Goal: Information Seeking & Learning: Check status

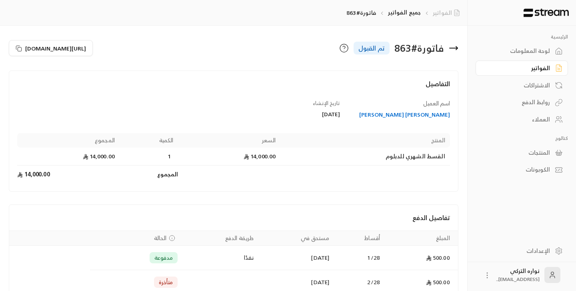
click at [443, 15] on link "الفواتير" at bounding box center [448, 13] width 30 height 8
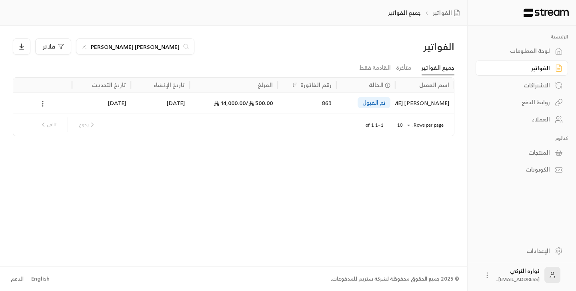
click at [85, 48] on icon at bounding box center [84, 47] width 6 height 6
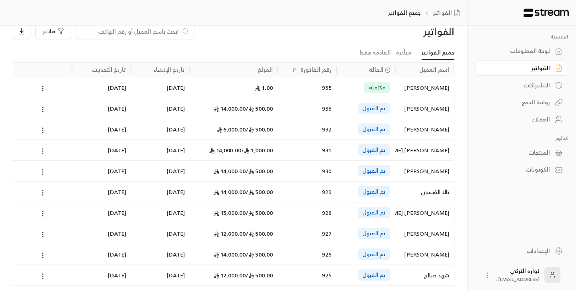
scroll to position [20, 0]
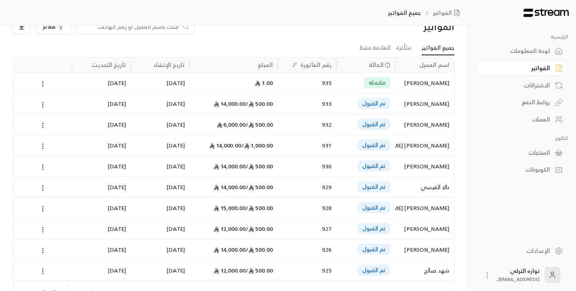
click at [423, 207] on div "[PERSON_NAME] [PERSON_NAME]" at bounding box center [424, 207] width 49 height 20
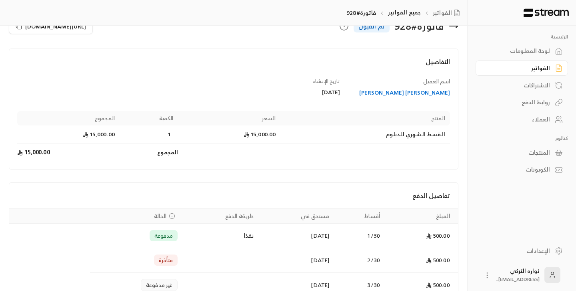
scroll to position [26, 0]
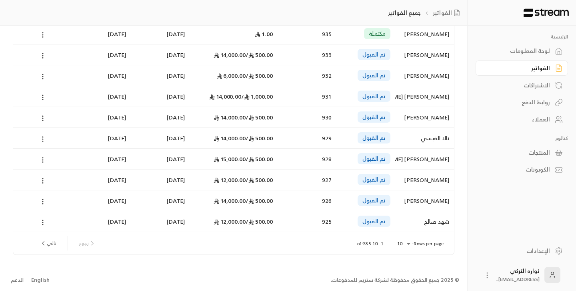
scroll to position [70, 0]
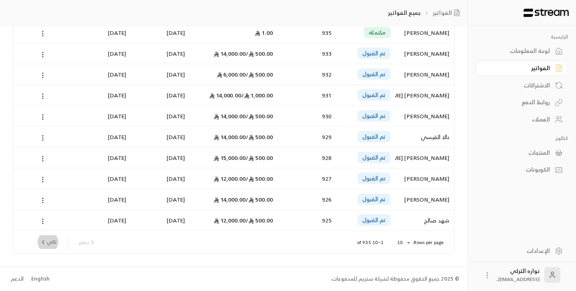
click at [50, 240] on button "تالي" at bounding box center [47, 242] width 23 height 14
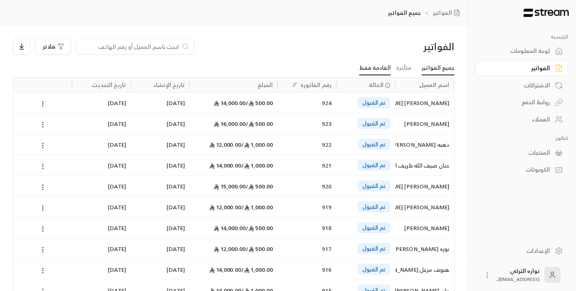
click at [377, 70] on link "القادمة فقط" at bounding box center [375, 68] width 32 height 14
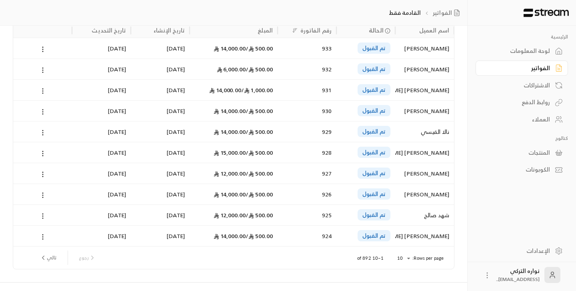
scroll to position [70, 0]
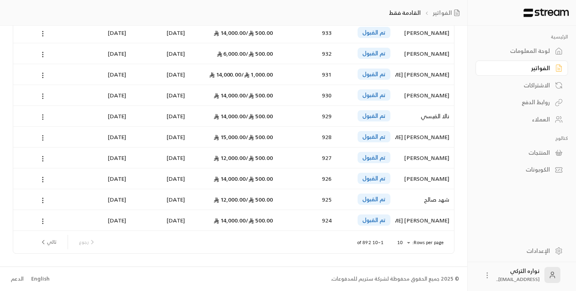
click at [251, 73] on span "1,000.00 /" at bounding box center [257, 74] width 32 height 10
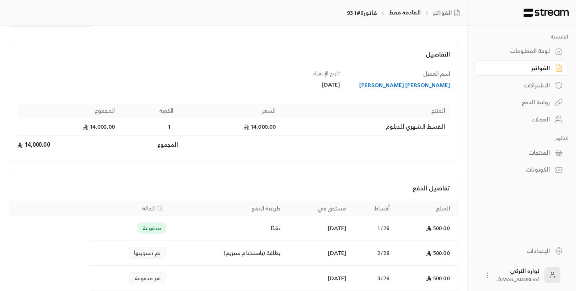
scroll to position [29, 0]
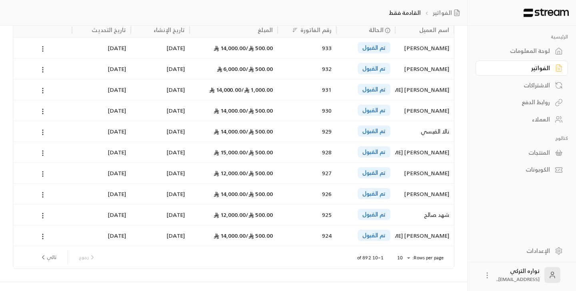
scroll to position [70, 0]
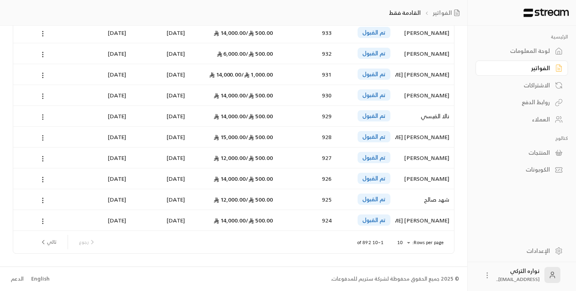
click at [51, 244] on button "تالي" at bounding box center [47, 242] width 23 height 14
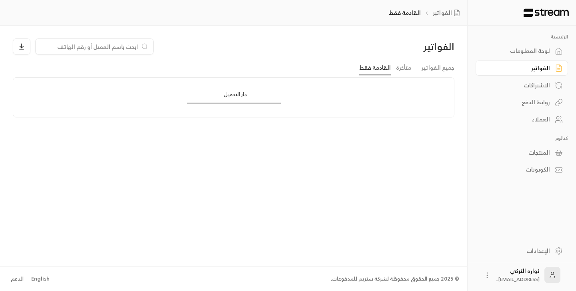
scroll to position [0, 0]
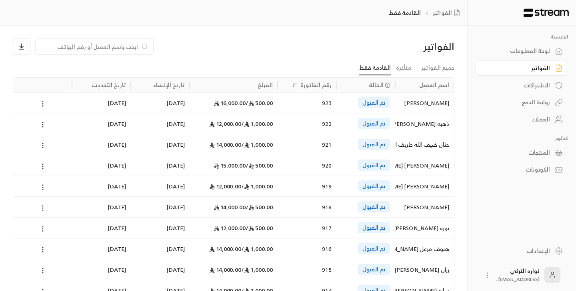
click at [286, 143] on div "921" at bounding box center [307, 144] width 49 height 20
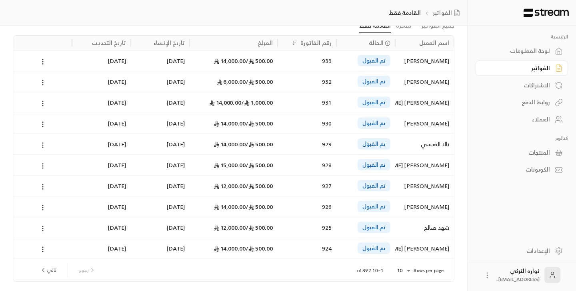
scroll to position [46, 0]
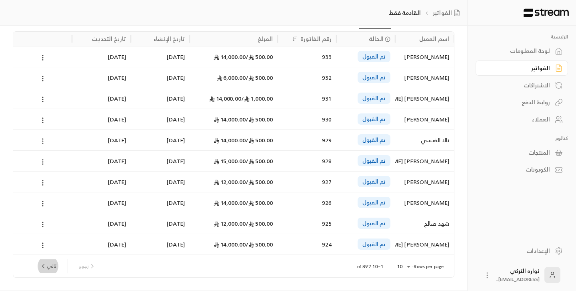
click at [48, 267] on button "تالي" at bounding box center [47, 266] width 23 height 14
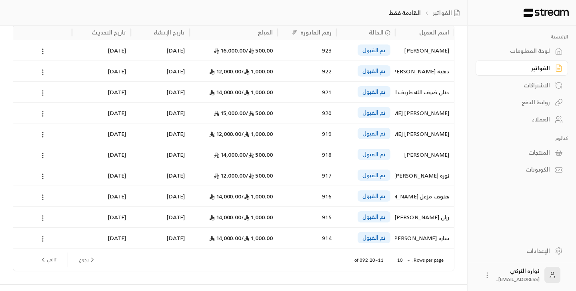
scroll to position [61, 0]
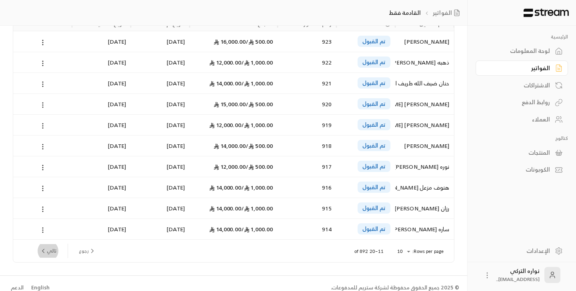
click at [48, 251] on button "تالي" at bounding box center [47, 251] width 23 height 14
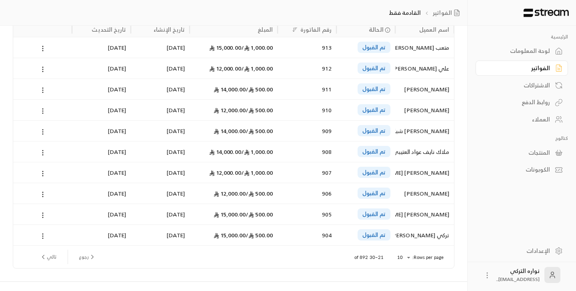
scroll to position [58, 0]
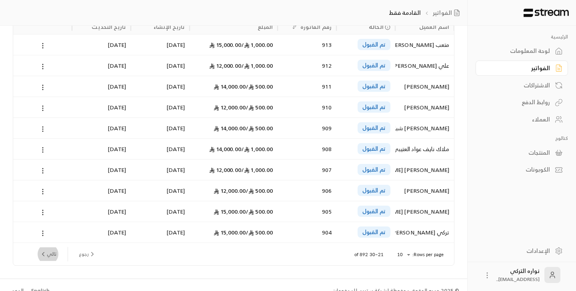
click at [52, 254] on button "تالي" at bounding box center [47, 254] width 23 height 14
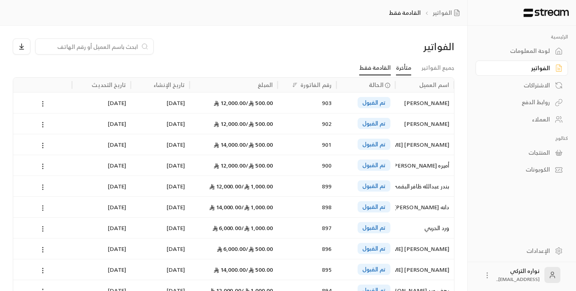
click at [411, 69] on link "متأخرة" at bounding box center [403, 68] width 15 height 14
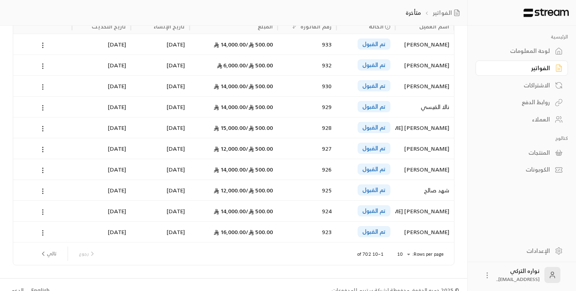
scroll to position [60, 0]
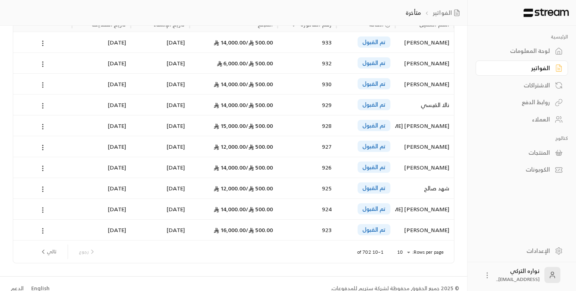
click at [50, 251] on button "تالي" at bounding box center [47, 252] width 23 height 14
click at [50, 255] on button "تالي" at bounding box center [47, 252] width 23 height 14
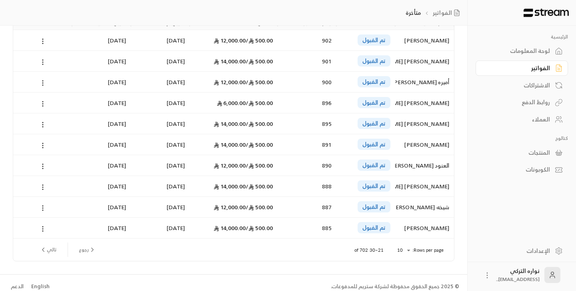
scroll to position [70, 0]
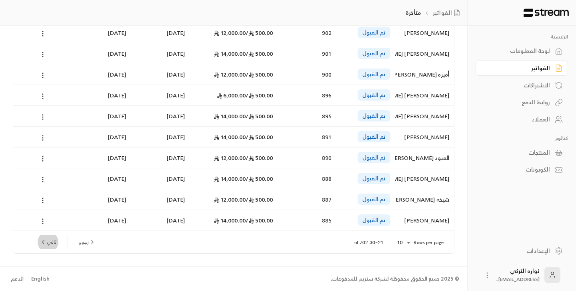
click at [50, 241] on button "تالي" at bounding box center [47, 242] width 23 height 14
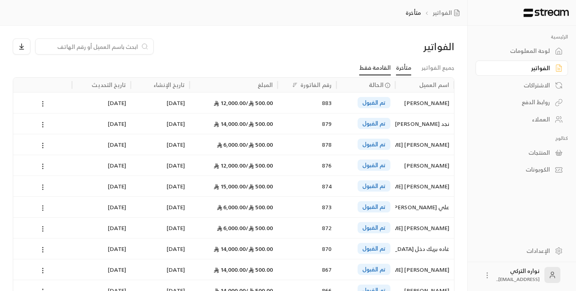
click at [381, 66] on link "القادمة فقط" at bounding box center [375, 68] width 32 height 14
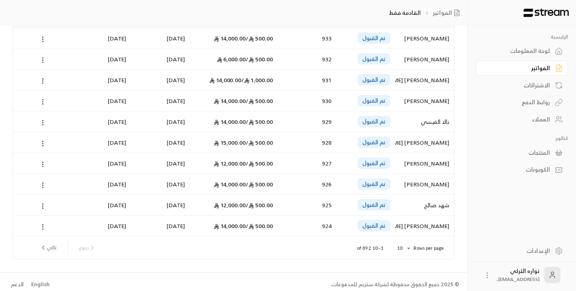
scroll to position [70, 0]
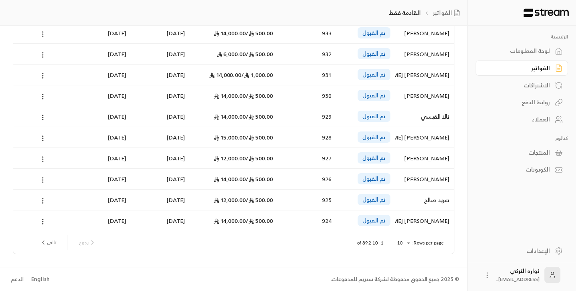
click at [51, 243] on button "تالي" at bounding box center [47, 242] width 23 height 14
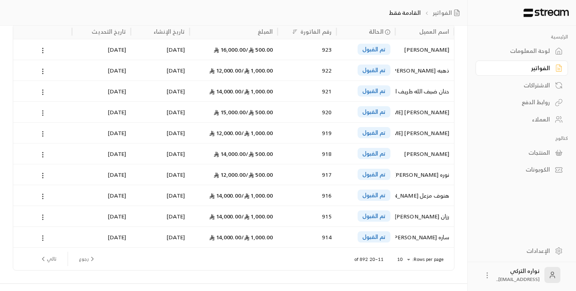
scroll to position [70, 0]
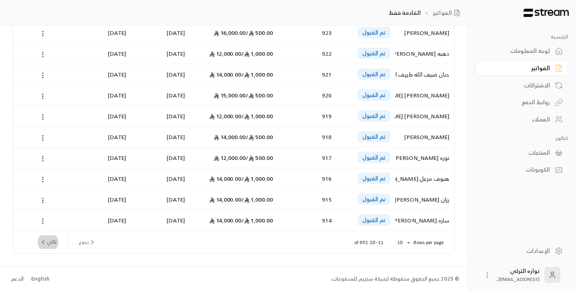
click at [51, 243] on button "تالي" at bounding box center [47, 242] width 23 height 14
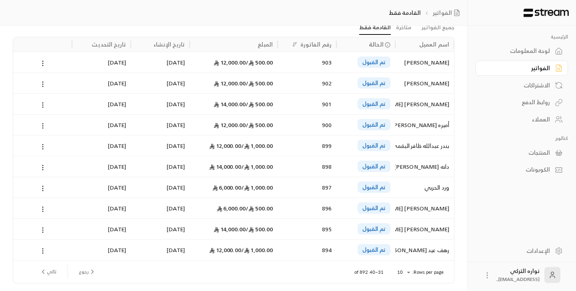
scroll to position [44, 0]
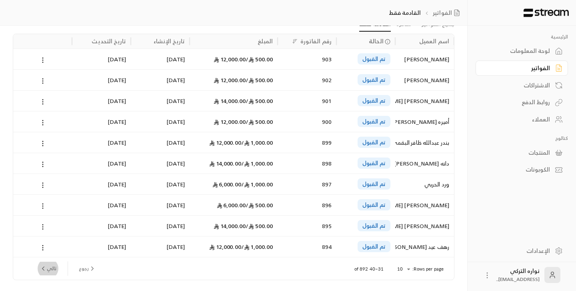
click at [48, 271] on button "تالي" at bounding box center [47, 268] width 23 height 14
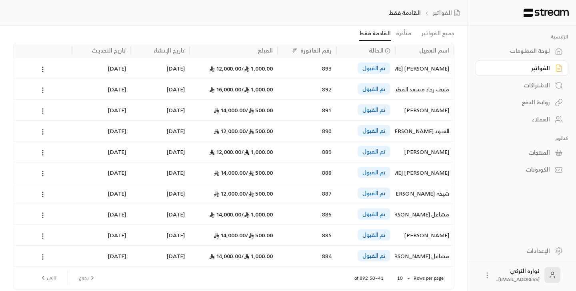
scroll to position [40, 0]
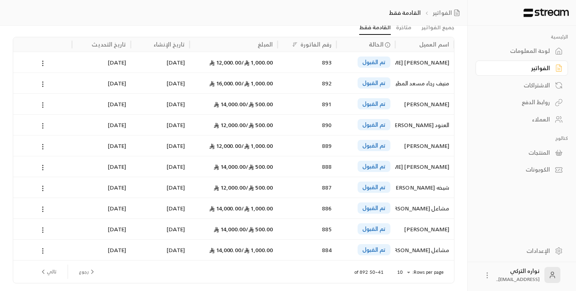
click at [248, 248] on icon at bounding box center [247, 250] width 6 height 6
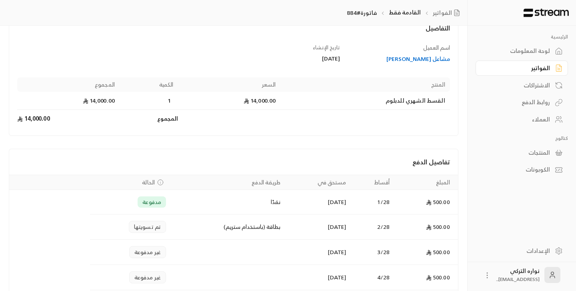
scroll to position [58, 0]
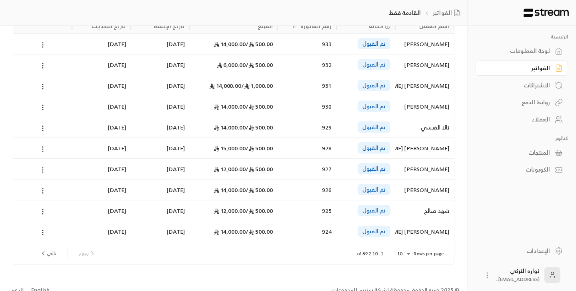
scroll to position [70, 0]
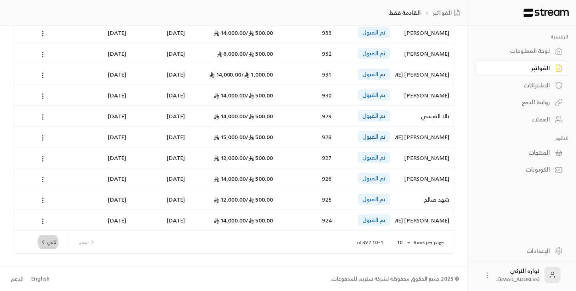
click at [58, 244] on button "تالي" at bounding box center [47, 242] width 23 height 14
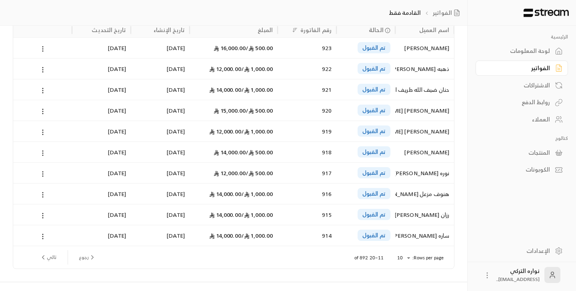
scroll to position [60, 0]
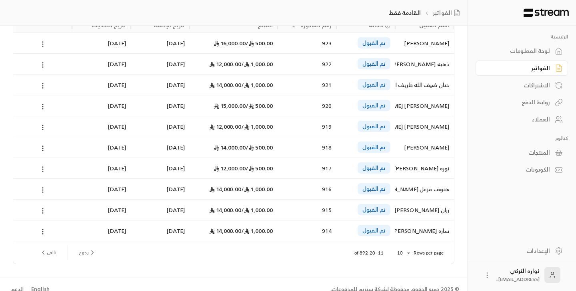
click at [50, 253] on button "تالي" at bounding box center [47, 252] width 23 height 14
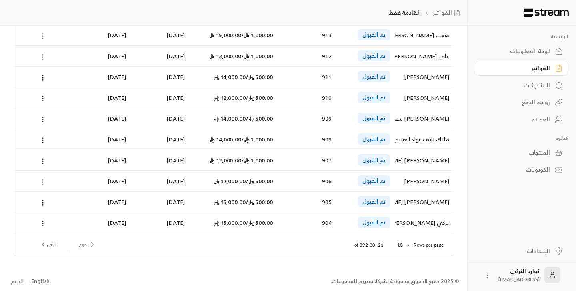
scroll to position [70, 0]
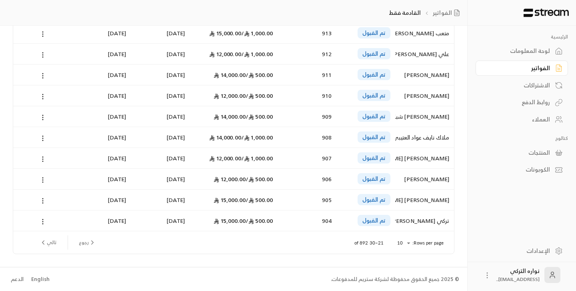
click at [50, 253] on div "رجوع تالي" at bounding box center [188, 242] width 313 height 22
click at [51, 245] on button "تالي" at bounding box center [47, 242] width 23 height 14
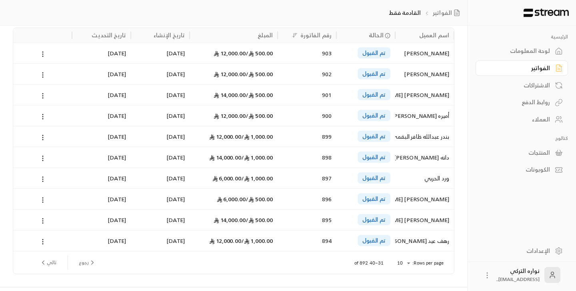
scroll to position [63, 0]
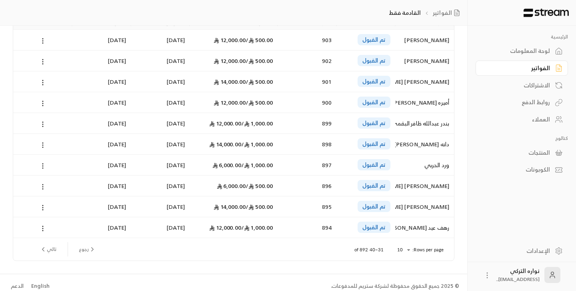
click at [51, 245] on button "تالي" at bounding box center [47, 249] width 23 height 14
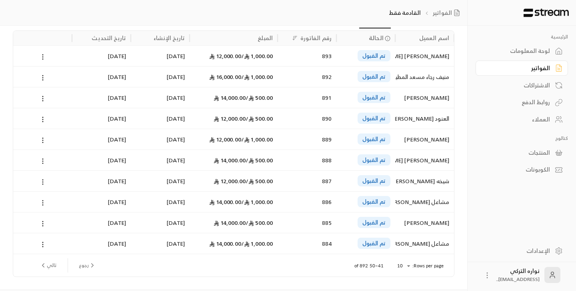
scroll to position [60, 0]
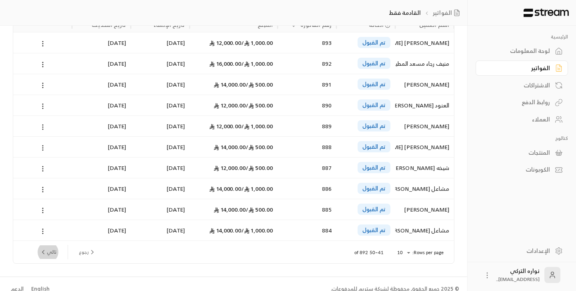
click at [51, 255] on button "تالي" at bounding box center [47, 252] width 23 height 14
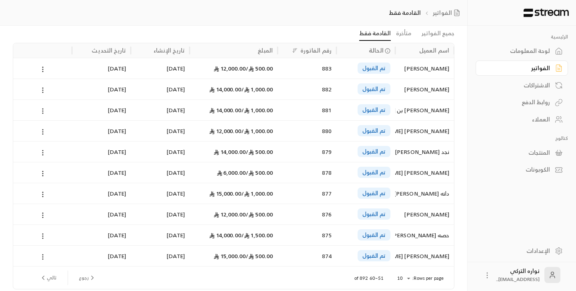
scroll to position [53, 0]
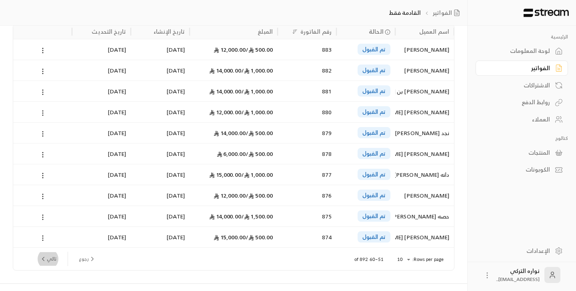
click at [51, 261] on button "تالي" at bounding box center [47, 259] width 23 height 14
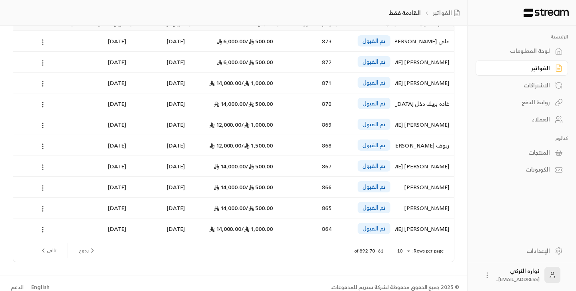
scroll to position [63, 0]
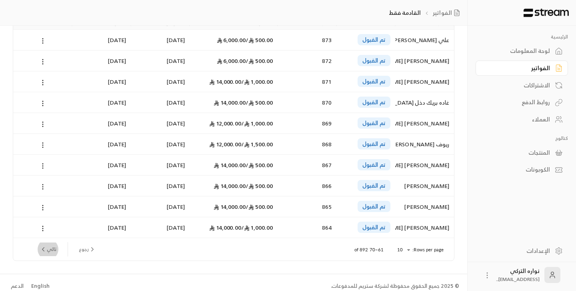
click at [49, 250] on button "تالي" at bounding box center [47, 249] width 23 height 14
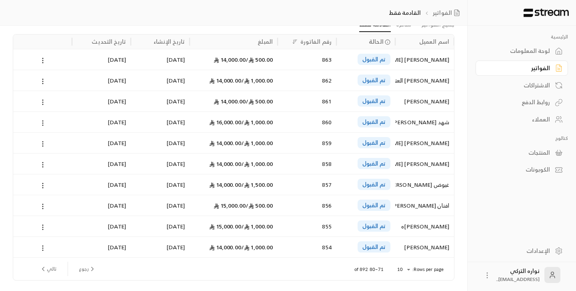
scroll to position [46, 0]
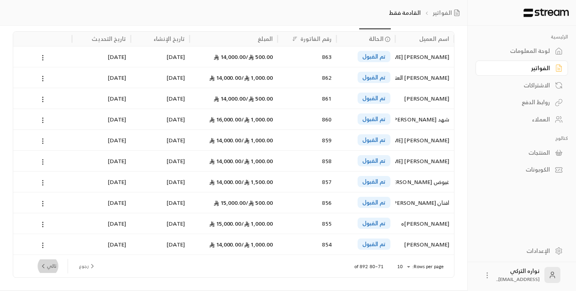
click at [53, 267] on button "تالي" at bounding box center [47, 266] width 23 height 14
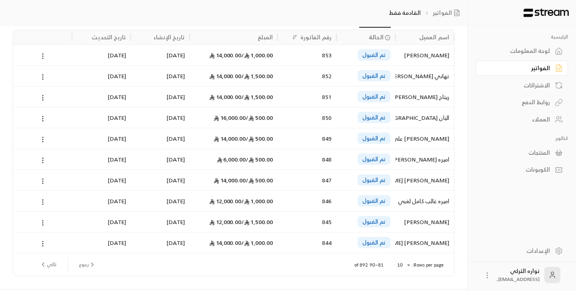
scroll to position [52, 0]
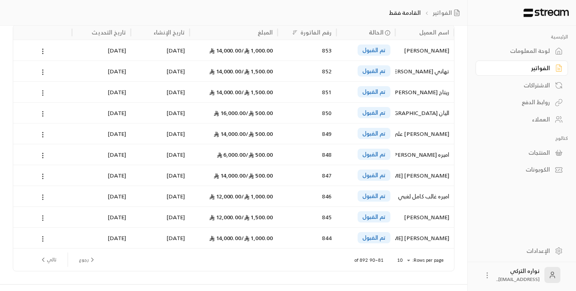
click at [54, 259] on button "تالي" at bounding box center [47, 260] width 23 height 14
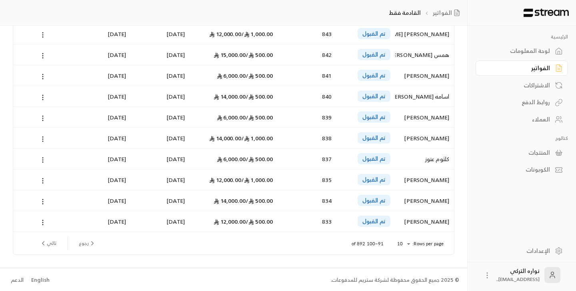
scroll to position [70, 0]
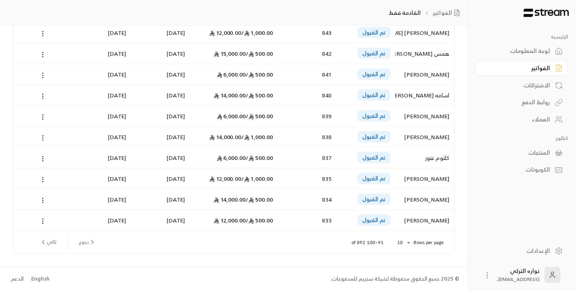
click at [53, 243] on button "تالي" at bounding box center [47, 242] width 23 height 14
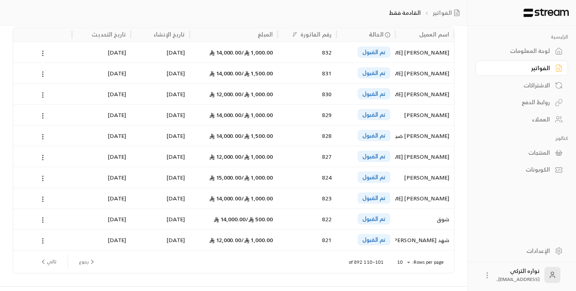
scroll to position [53, 0]
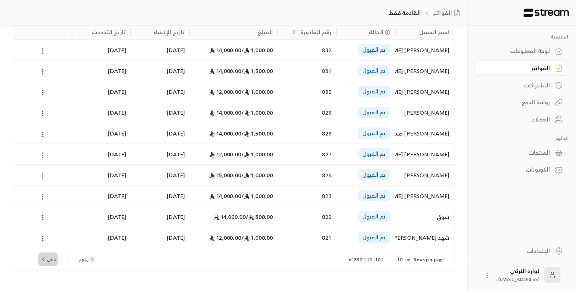
click at [50, 257] on button "تالي" at bounding box center [47, 259] width 23 height 14
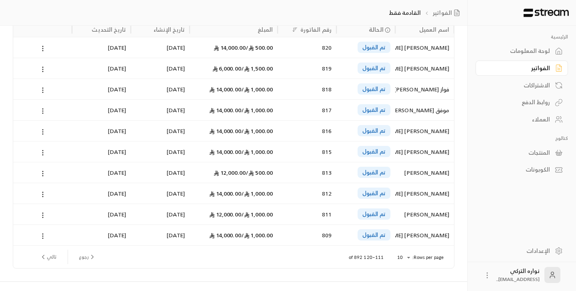
scroll to position [58, 0]
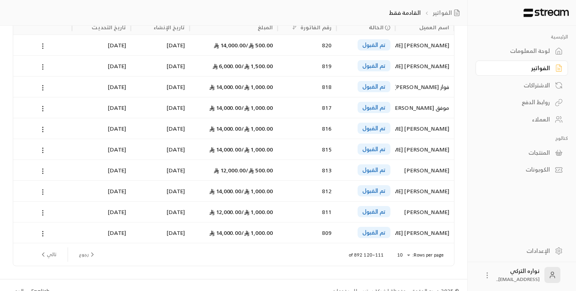
click at [52, 257] on button "تالي" at bounding box center [47, 254] width 23 height 14
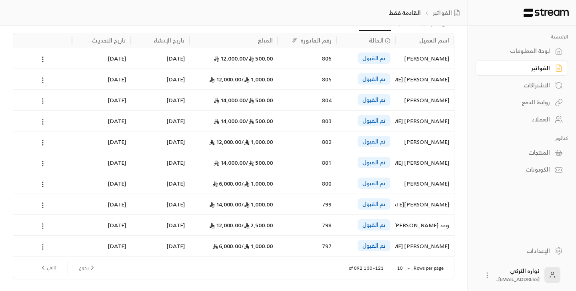
scroll to position [48, 0]
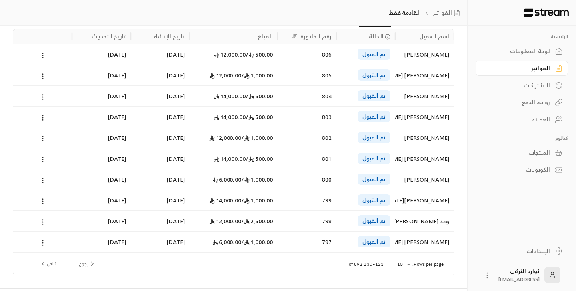
click at [44, 264] on icon "next page" at bounding box center [43, 263] width 7 height 7
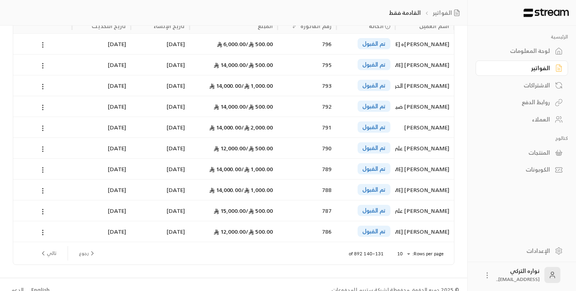
scroll to position [62, 0]
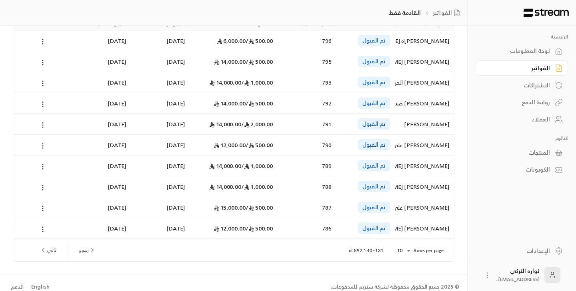
click at [47, 255] on button "تالي" at bounding box center [47, 250] width 23 height 14
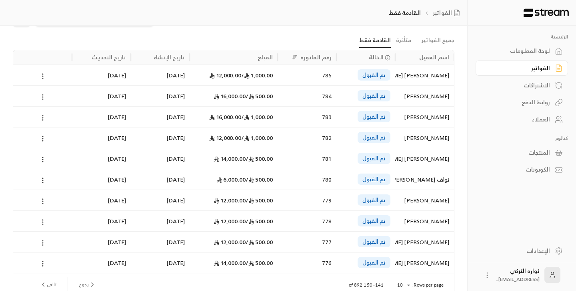
scroll to position [37, 0]
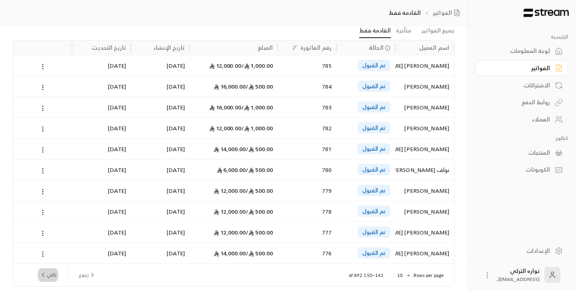
click at [53, 275] on button "تالي" at bounding box center [47, 275] width 23 height 14
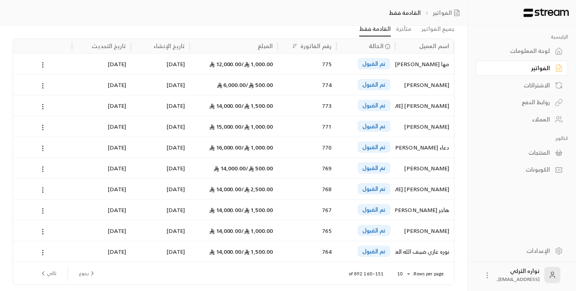
scroll to position [45, 0]
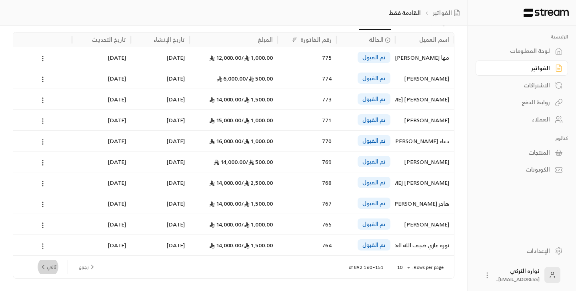
click at [51, 266] on button "تالي" at bounding box center [47, 267] width 23 height 14
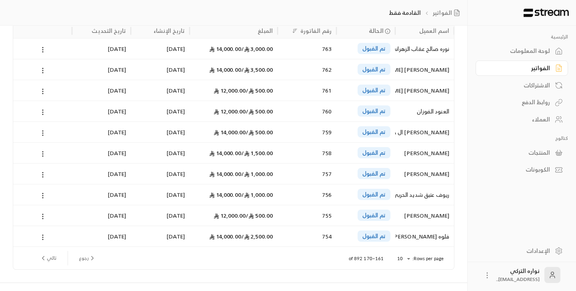
scroll to position [58, 0]
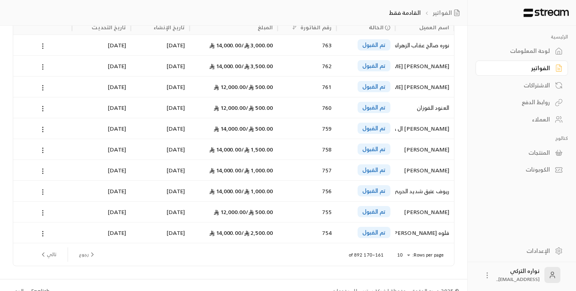
click at [51, 255] on button "تالي" at bounding box center [47, 254] width 23 height 14
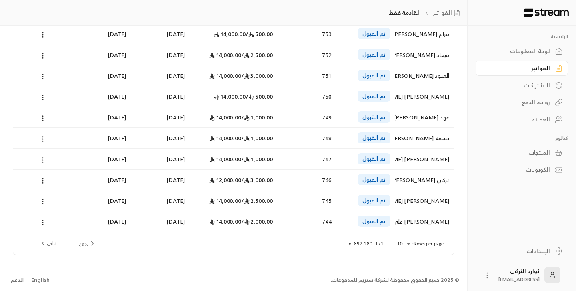
scroll to position [70, 0]
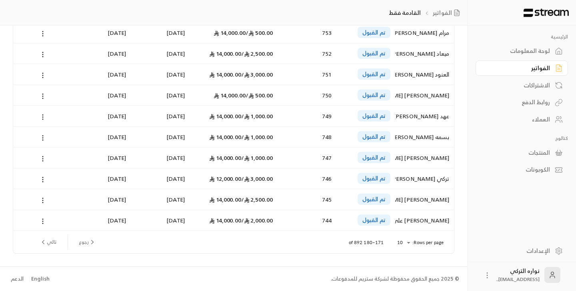
click at [52, 243] on button "تالي" at bounding box center [47, 242] width 23 height 14
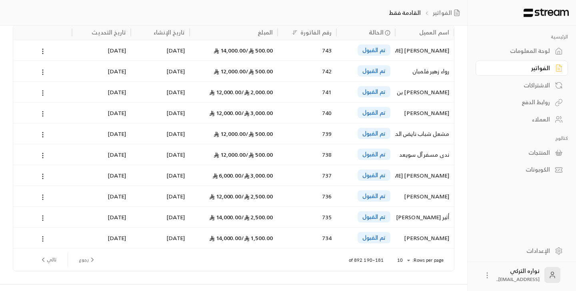
scroll to position [66, 0]
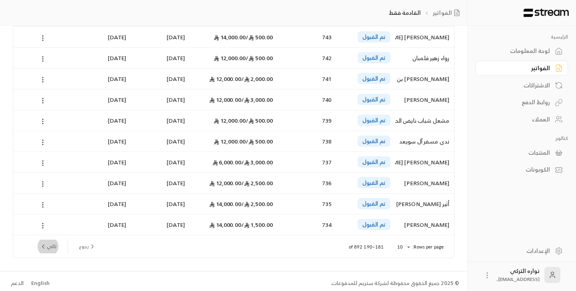
click at [47, 247] on button "تالي" at bounding box center [47, 246] width 23 height 14
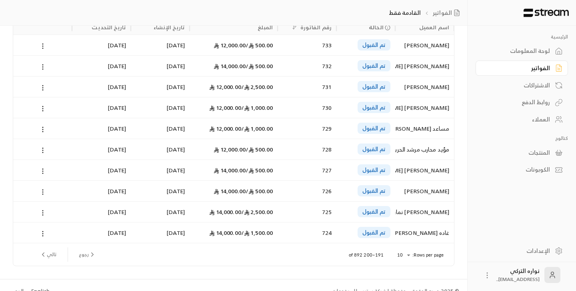
scroll to position [62, 0]
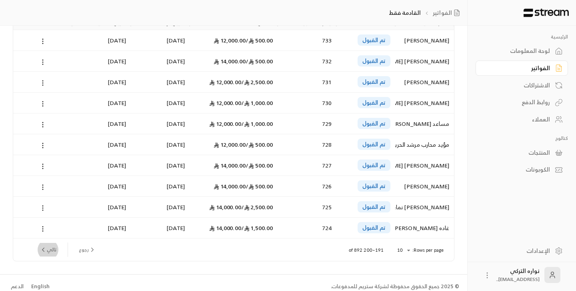
click at [55, 249] on button "تالي" at bounding box center [47, 250] width 23 height 14
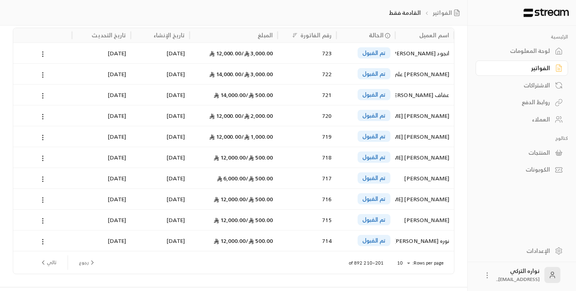
scroll to position [56, 0]
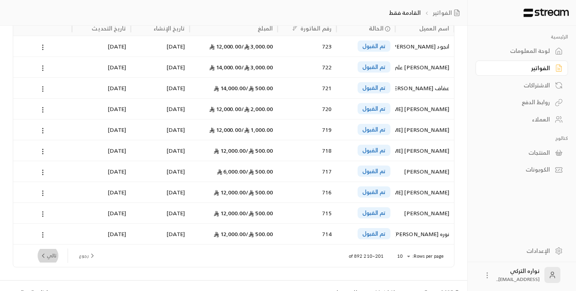
click at [57, 254] on button "تالي" at bounding box center [47, 256] width 23 height 14
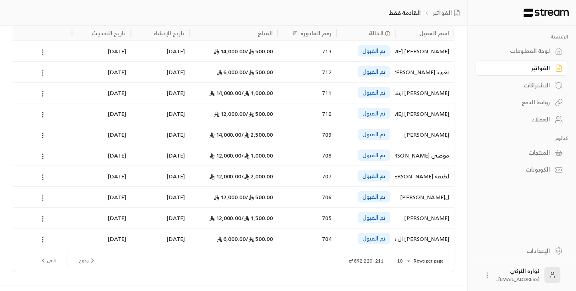
scroll to position [54, 0]
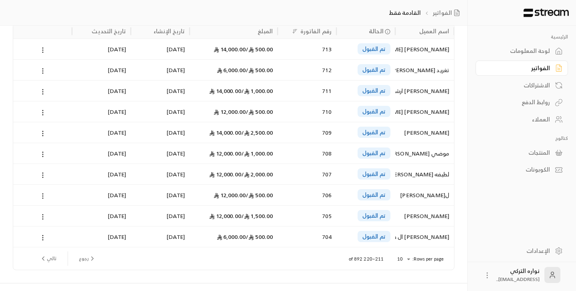
click at [53, 259] on button "تالي" at bounding box center [47, 258] width 23 height 14
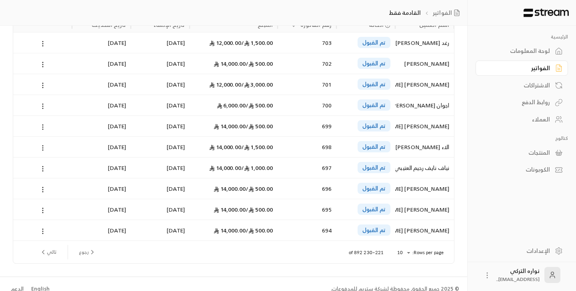
scroll to position [63, 0]
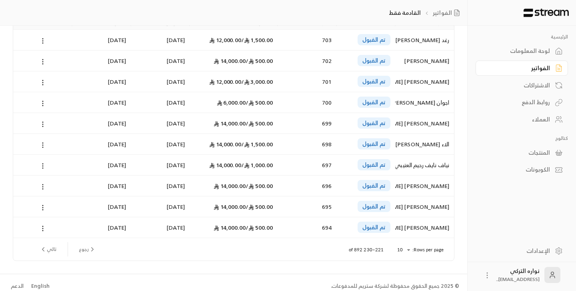
click at [54, 247] on button "تالي" at bounding box center [47, 249] width 23 height 14
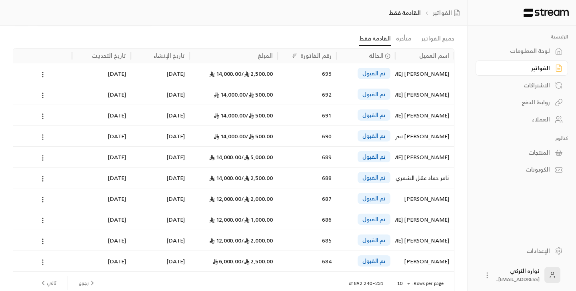
scroll to position [41, 0]
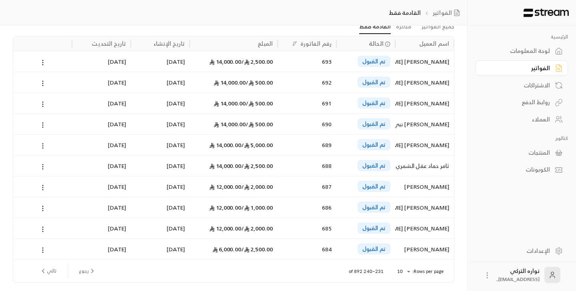
click at [54, 269] on button "تالي" at bounding box center [47, 271] width 23 height 14
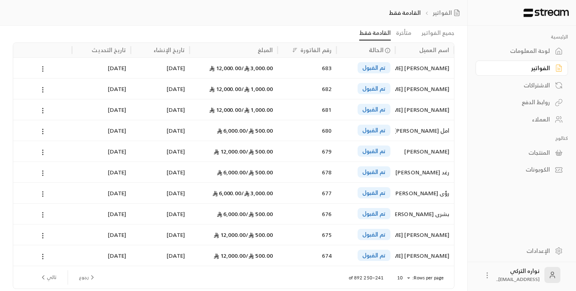
scroll to position [44, 0]
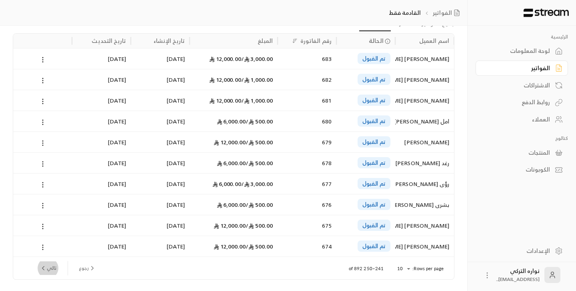
click at [52, 270] on button "تالي" at bounding box center [47, 268] width 23 height 14
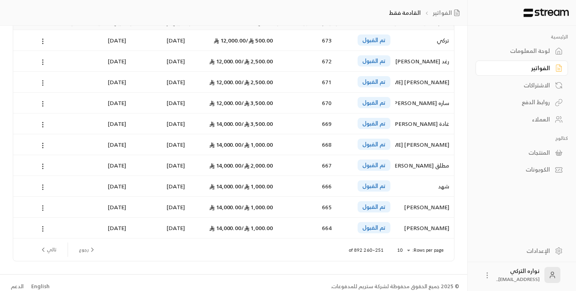
scroll to position [70, 0]
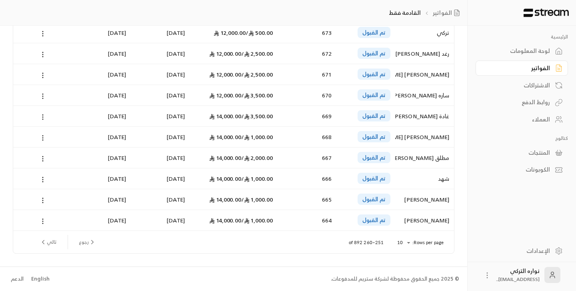
click at [58, 240] on button "تالي" at bounding box center [47, 242] width 23 height 14
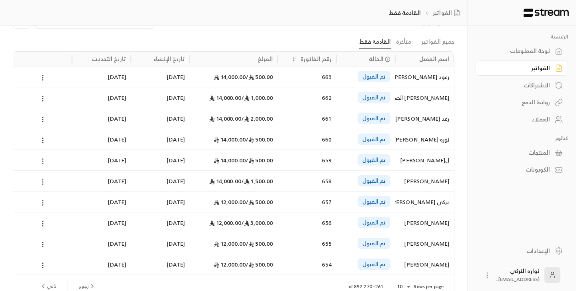
scroll to position [45, 0]
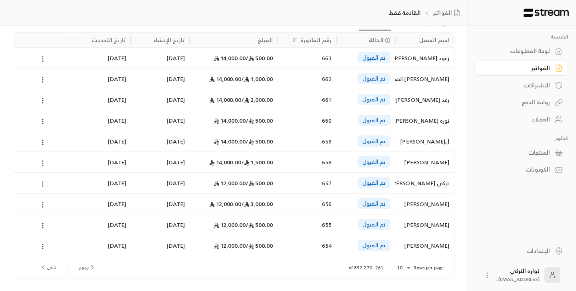
click at [52, 267] on button "تالي" at bounding box center [47, 267] width 23 height 14
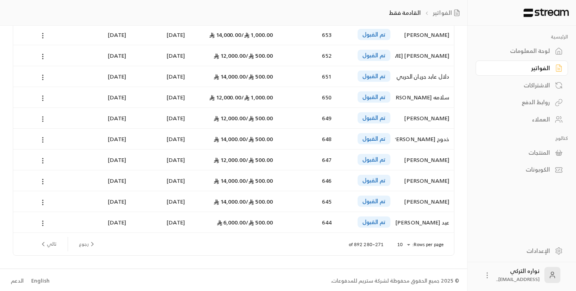
scroll to position [70, 0]
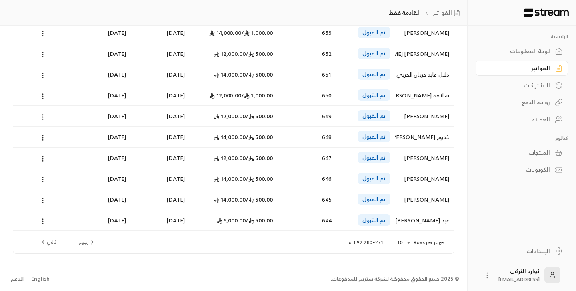
click at [54, 241] on button "تالي" at bounding box center [47, 242] width 23 height 14
click at [53, 241] on button "تالي" at bounding box center [47, 242] width 23 height 14
click at [53, 243] on button "تالي" at bounding box center [47, 242] width 23 height 14
click at [54, 240] on button "تالي" at bounding box center [47, 242] width 23 height 14
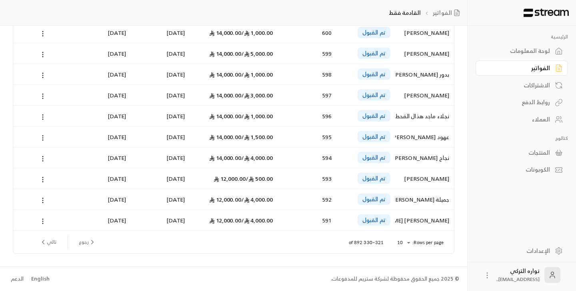
click at [58, 243] on button "تالي" at bounding box center [47, 242] width 23 height 14
click at [50, 239] on button "تالي" at bounding box center [47, 242] width 23 height 14
click at [50, 245] on button "تالي" at bounding box center [47, 242] width 23 height 14
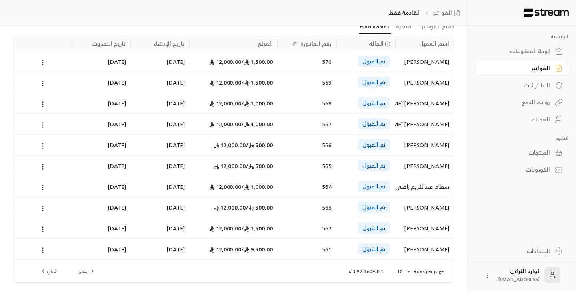
scroll to position [0, 0]
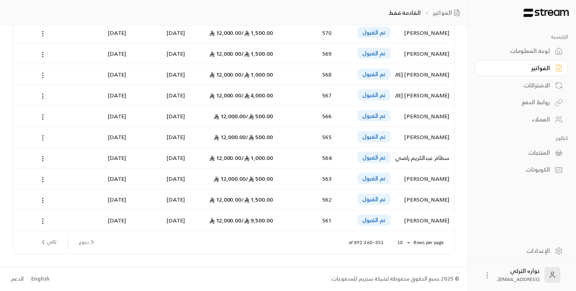
click at [50, 241] on button "تالي" at bounding box center [47, 242] width 23 height 14
click at [54, 244] on button "تالي" at bounding box center [47, 242] width 23 height 14
click at [56, 241] on button "تالي" at bounding box center [47, 242] width 23 height 14
click at [56, 242] on button "تالي" at bounding box center [47, 242] width 23 height 14
click at [52, 245] on button "تالي" at bounding box center [47, 242] width 23 height 14
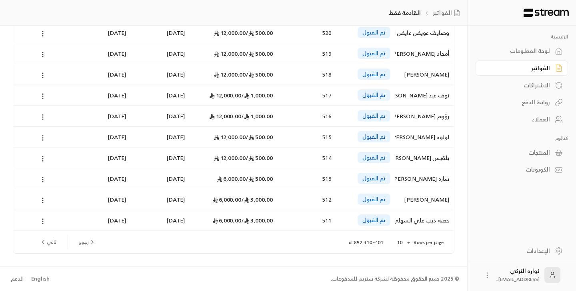
click at [57, 238] on button "تالي" at bounding box center [47, 242] width 23 height 14
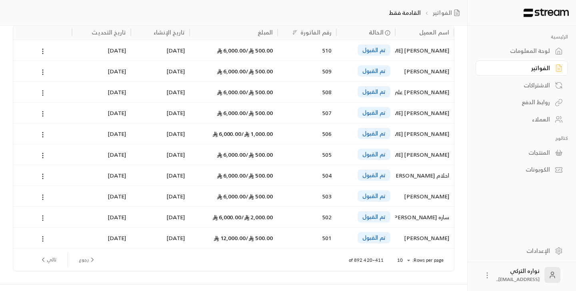
click at [59, 259] on button "تالي" at bounding box center [47, 260] width 23 height 14
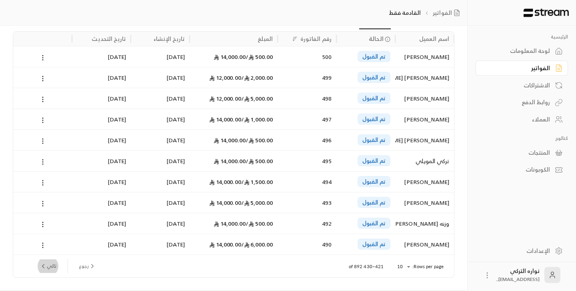
click at [50, 268] on button "تالي" at bounding box center [47, 266] width 23 height 14
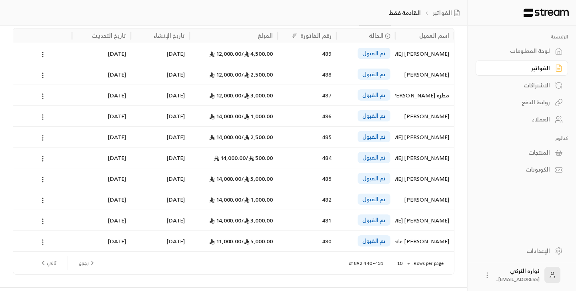
scroll to position [70, 0]
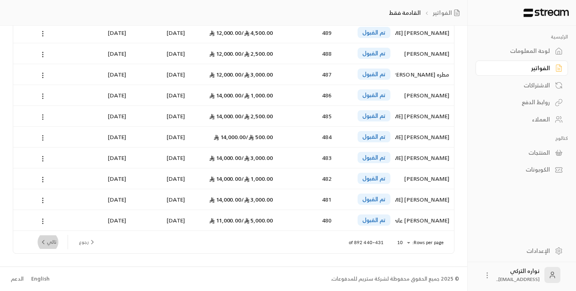
click at [51, 240] on button "تالي" at bounding box center [47, 242] width 23 height 14
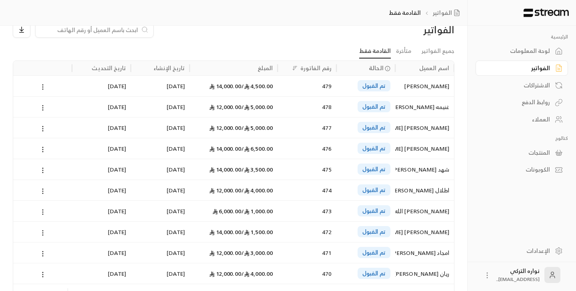
scroll to position [0, 0]
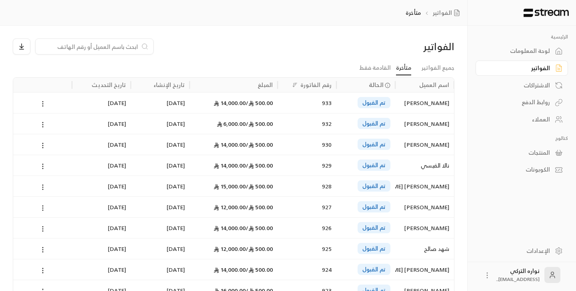
click at [531, 53] on div "لوحة المعلومات" at bounding box center [518, 51] width 64 height 8
